Goal: Check status: Check status

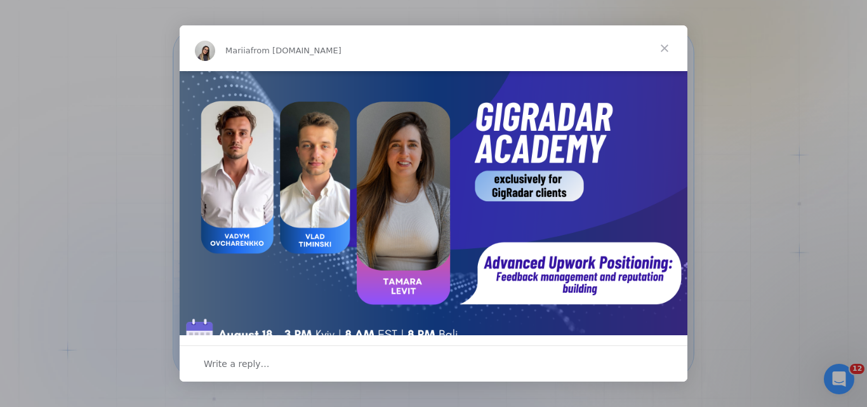
scroll to position [1, 0]
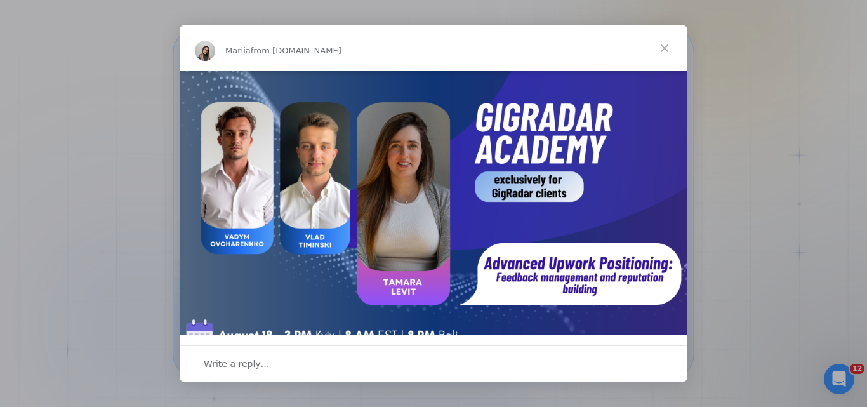
click at [664, 48] on span "Close" at bounding box center [664, 48] width 46 height 46
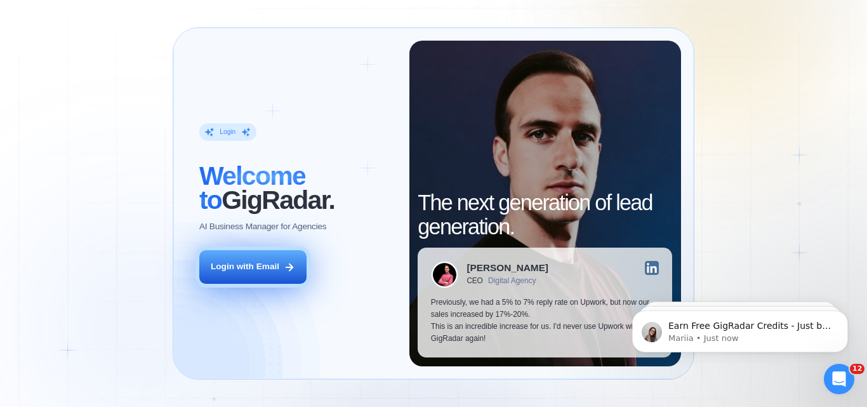
scroll to position [0, 0]
click at [301, 262] on button "Login with Email" at bounding box center [252, 267] width 107 height 34
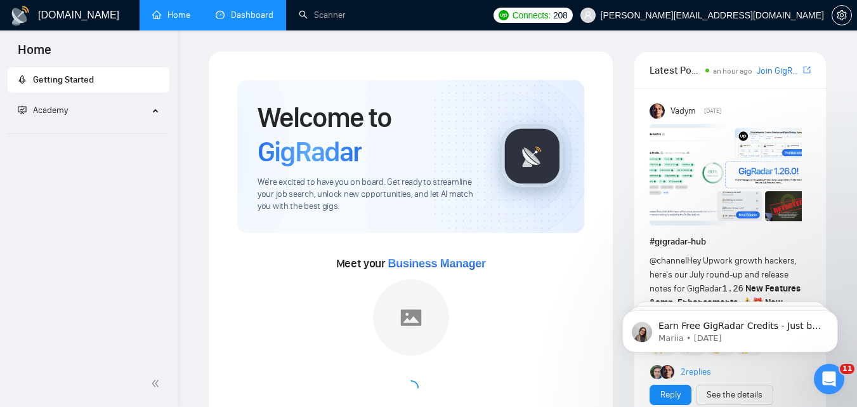
click at [248, 18] on link "Dashboard" at bounding box center [245, 15] width 58 height 11
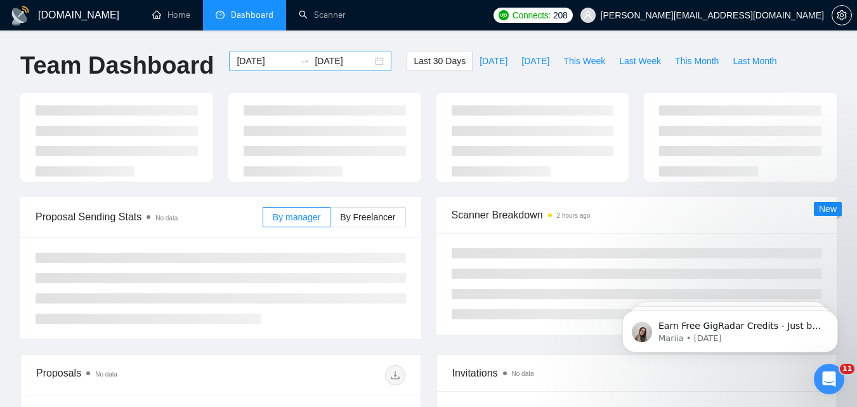
click at [267, 63] on input "2025-07-19" at bounding box center [266, 61] width 58 height 14
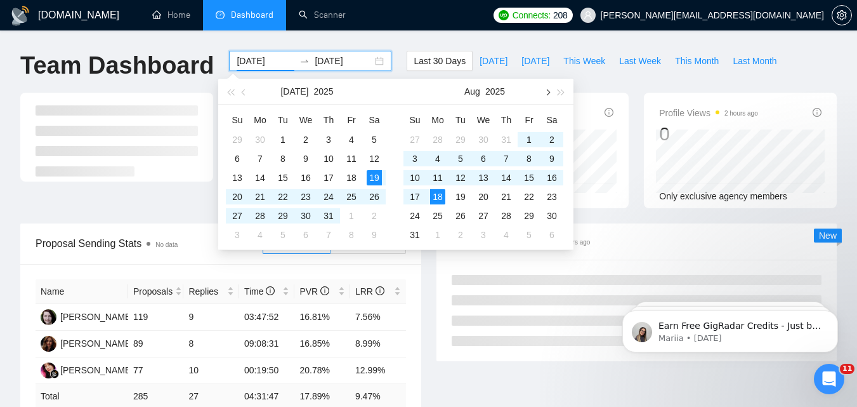
click at [551, 94] on button "button" at bounding box center [547, 91] width 14 height 25
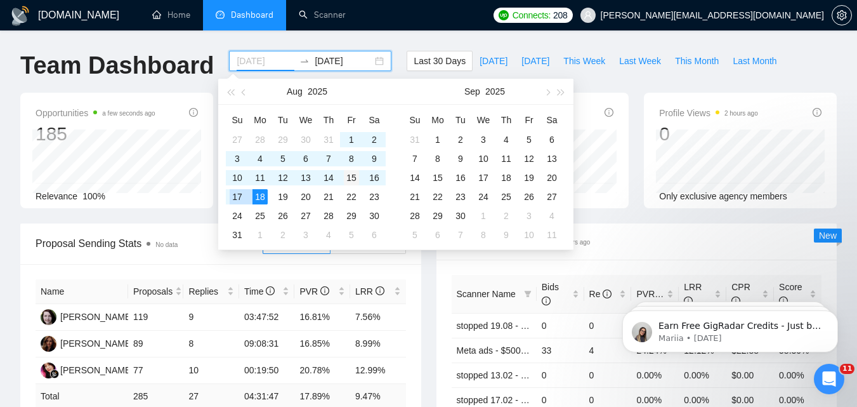
type input "2025-08-15"
click at [356, 176] on div "15" at bounding box center [351, 177] width 15 height 15
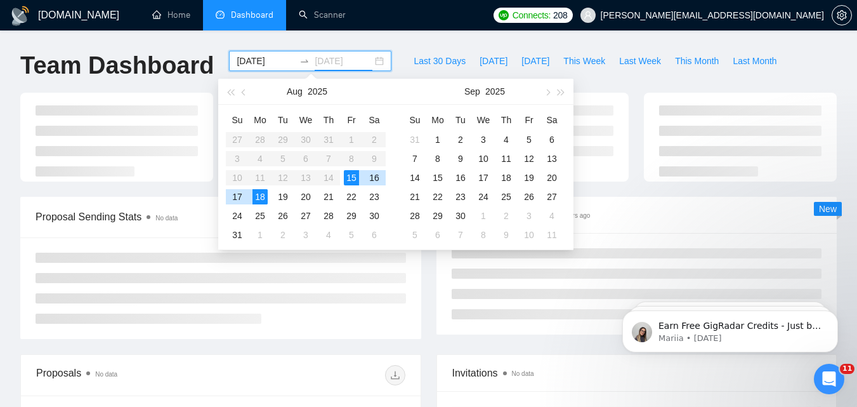
click at [258, 196] on div "18" at bounding box center [259, 196] width 15 height 15
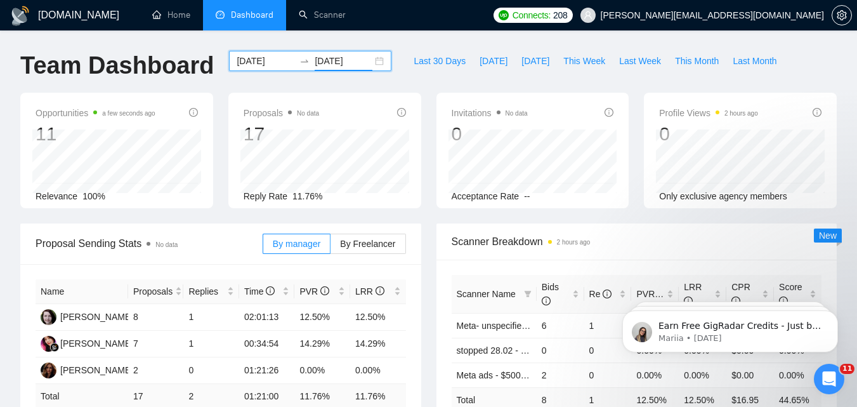
click at [379, 254] on div "By manager By Freelancer" at bounding box center [334, 243] width 143 height 41
click at [344, 55] on input "2025-08-18" at bounding box center [344, 61] width 58 height 14
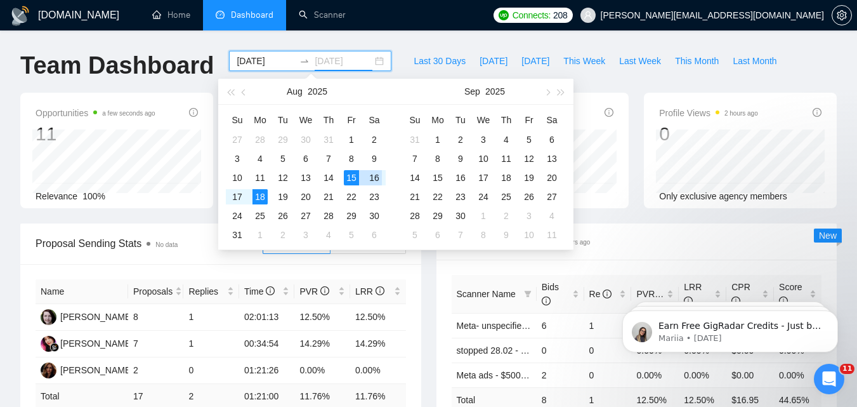
type input "2025-08-15"
click at [354, 176] on div "15" at bounding box center [351, 177] width 15 height 15
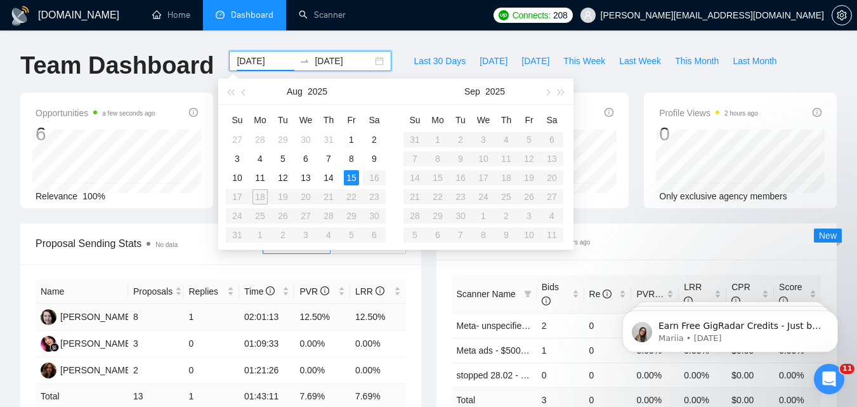
click at [375, 307] on td "12.50%" at bounding box center [378, 317] width 56 height 27
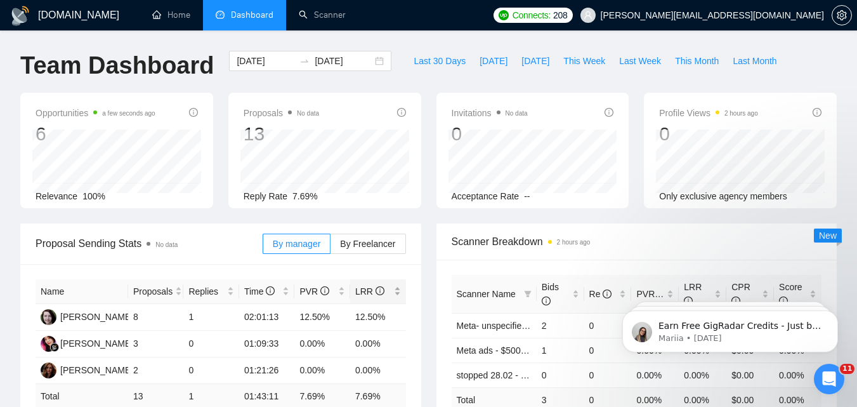
scroll to position [63, 0]
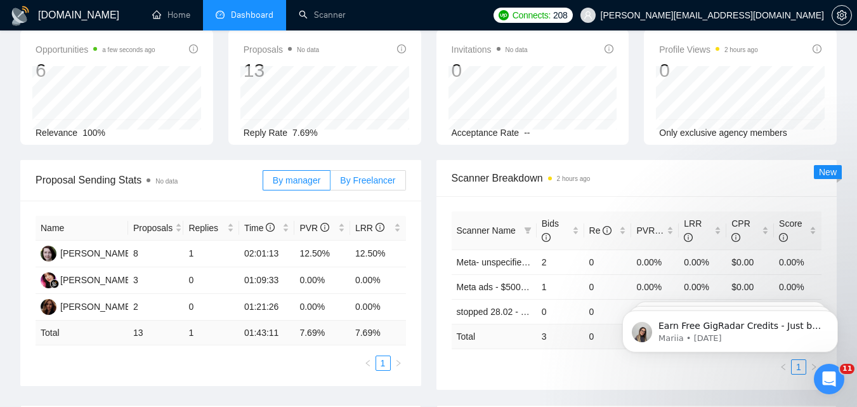
click at [351, 185] on span "By Freelancer" at bounding box center [367, 180] width 55 height 10
click at [330, 183] on input "By Freelancer" at bounding box center [330, 183] width 0 height 0
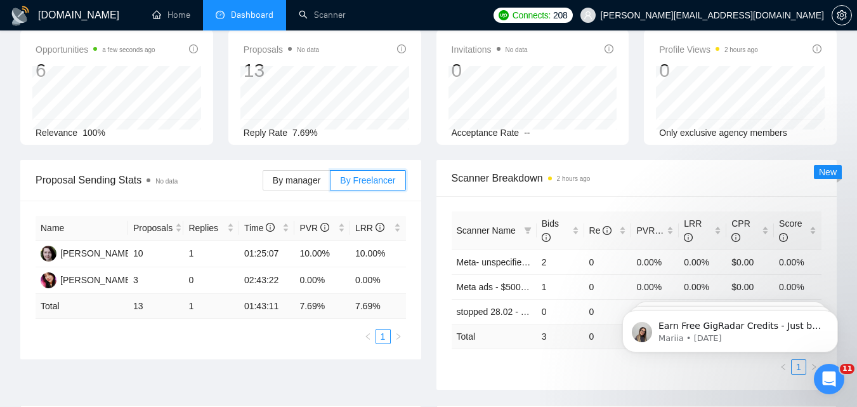
scroll to position [0, 0]
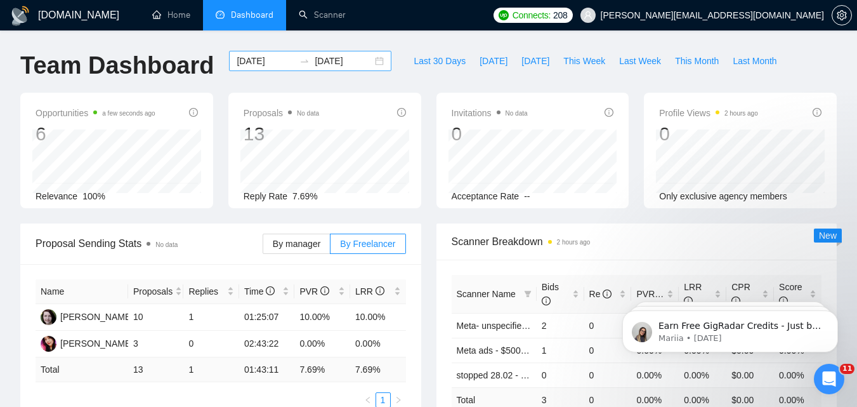
click at [280, 64] on input "2025-08-15" at bounding box center [266, 61] width 58 height 14
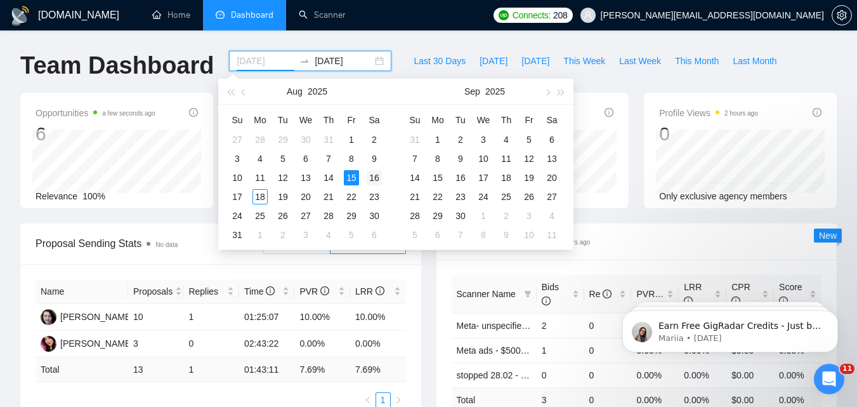
type input "2025-08-16"
click at [373, 178] on div "16" at bounding box center [374, 177] width 15 height 15
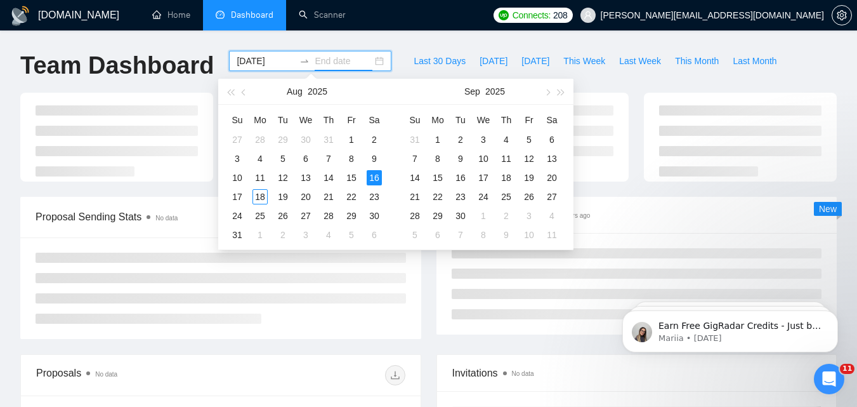
type input "2025-08-16"
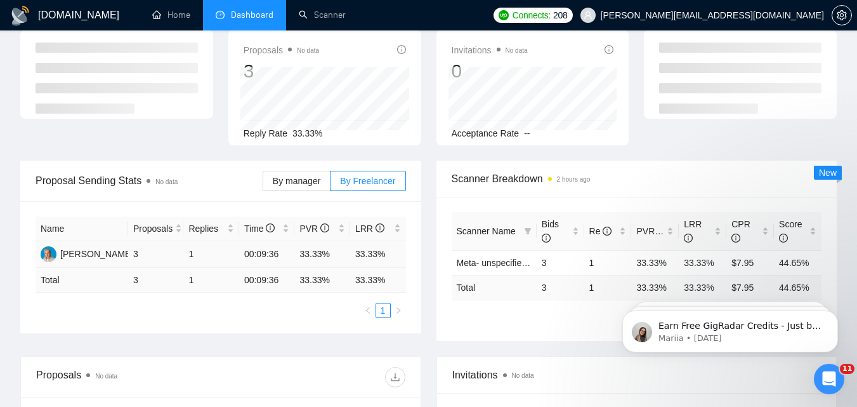
scroll to position [63, 0]
